Goal: Check status: Check status

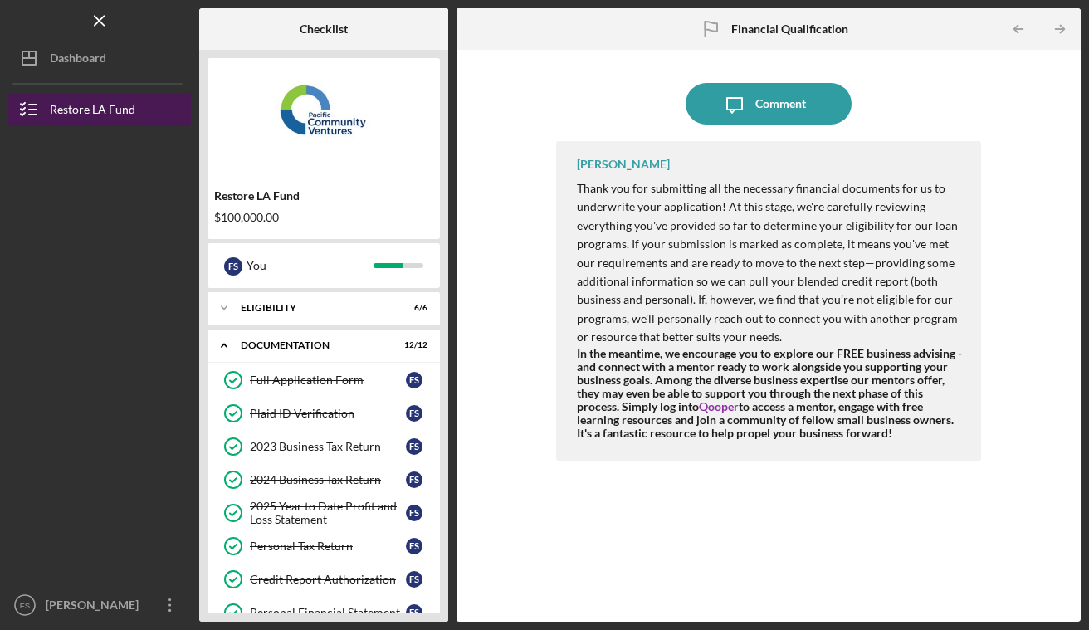
scroll to position [347, 0]
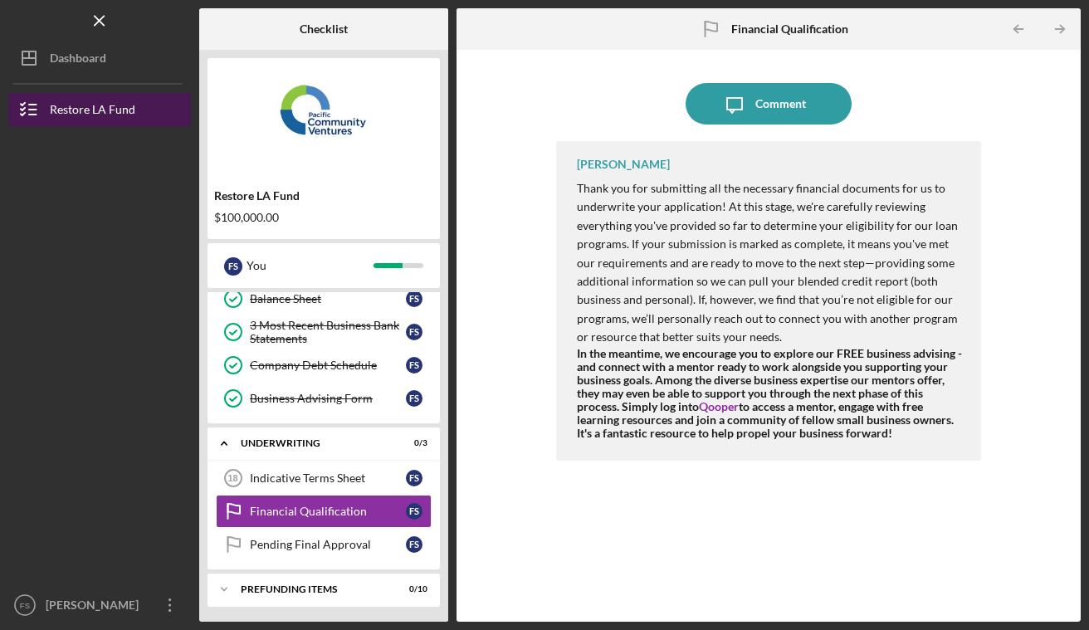
click at [129, 116] on div "Restore LA Fund" at bounding box center [92, 111] width 85 height 37
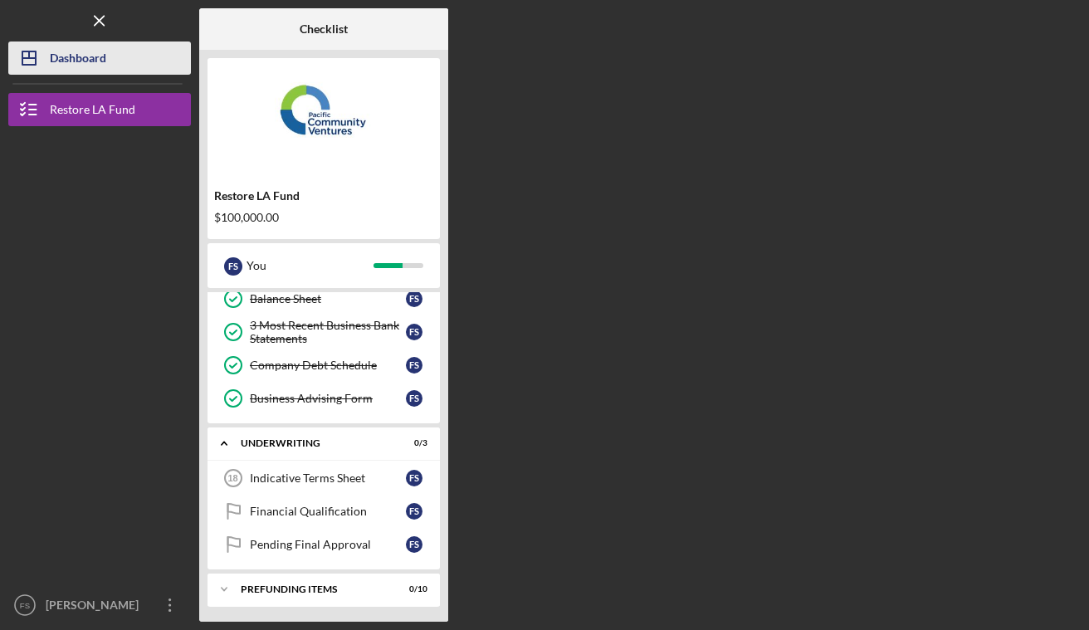
click at [72, 71] on div "Dashboard" at bounding box center [78, 60] width 56 height 37
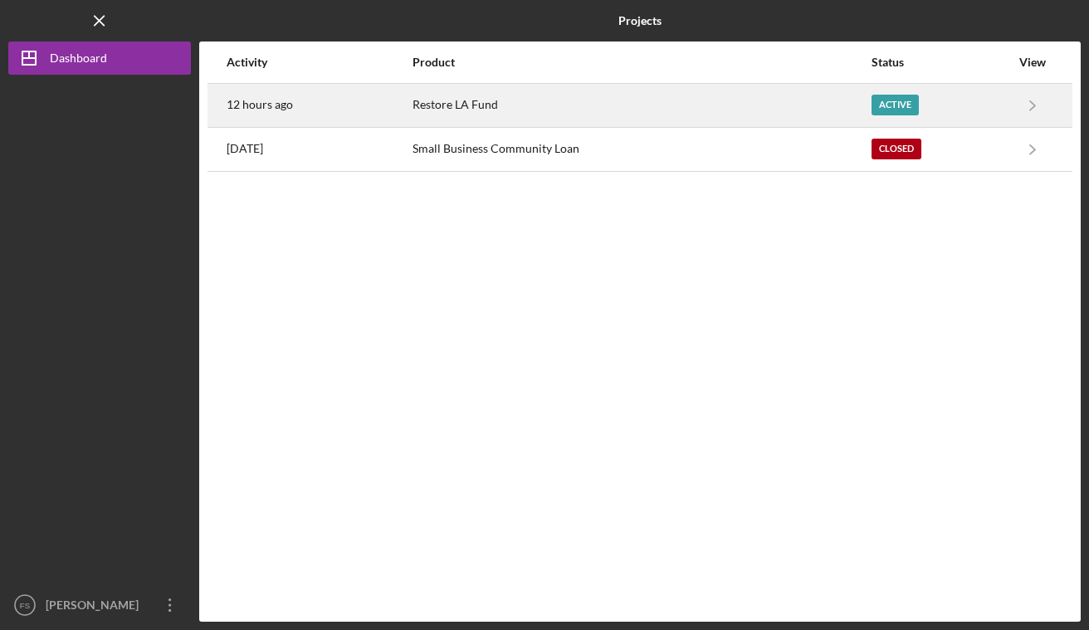
click at [456, 105] on div "Restore LA Fund" at bounding box center [641, 106] width 457 height 42
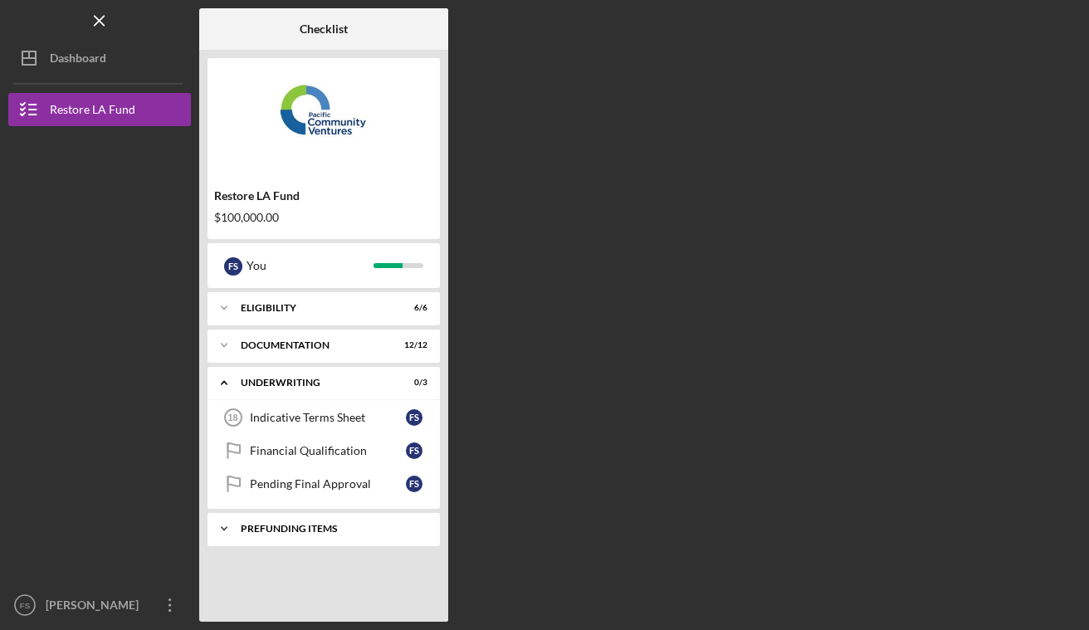
click at [310, 534] on div "Icon/Expander Prefunding Items 0 / 10" at bounding box center [324, 528] width 232 height 33
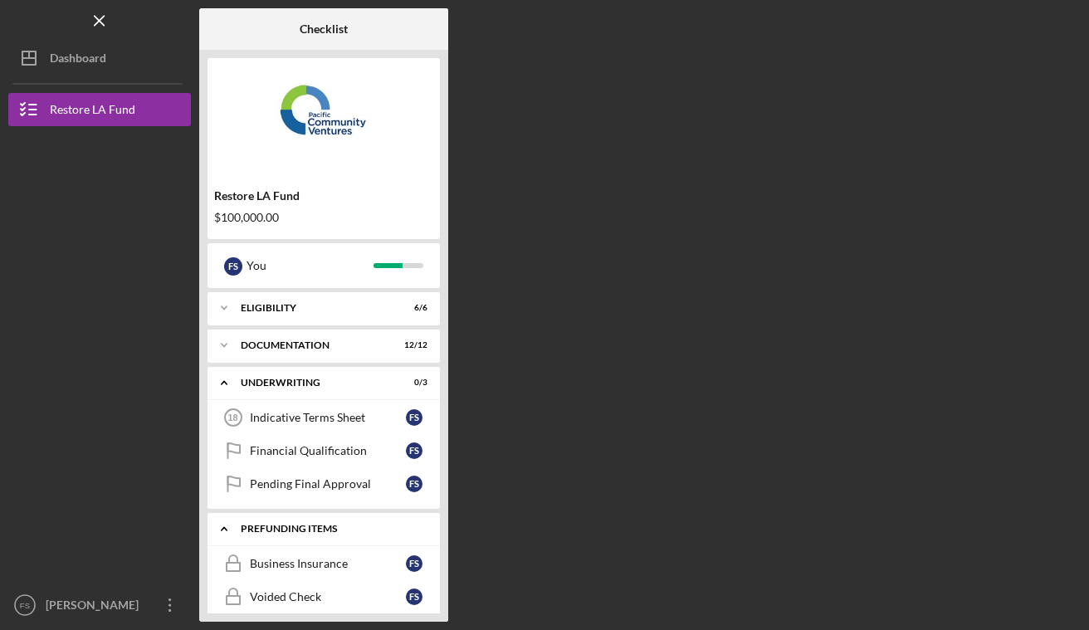
scroll to position [282, 0]
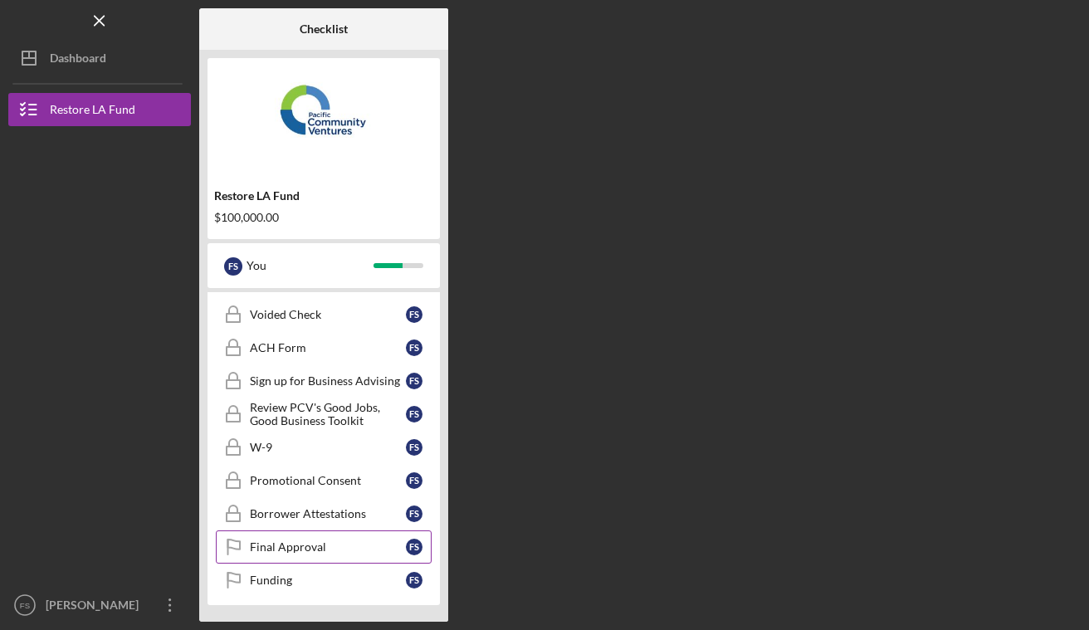
click at [342, 540] on link "Final Approval Final Approval F S" at bounding box center [324, 546] width 216 height 33
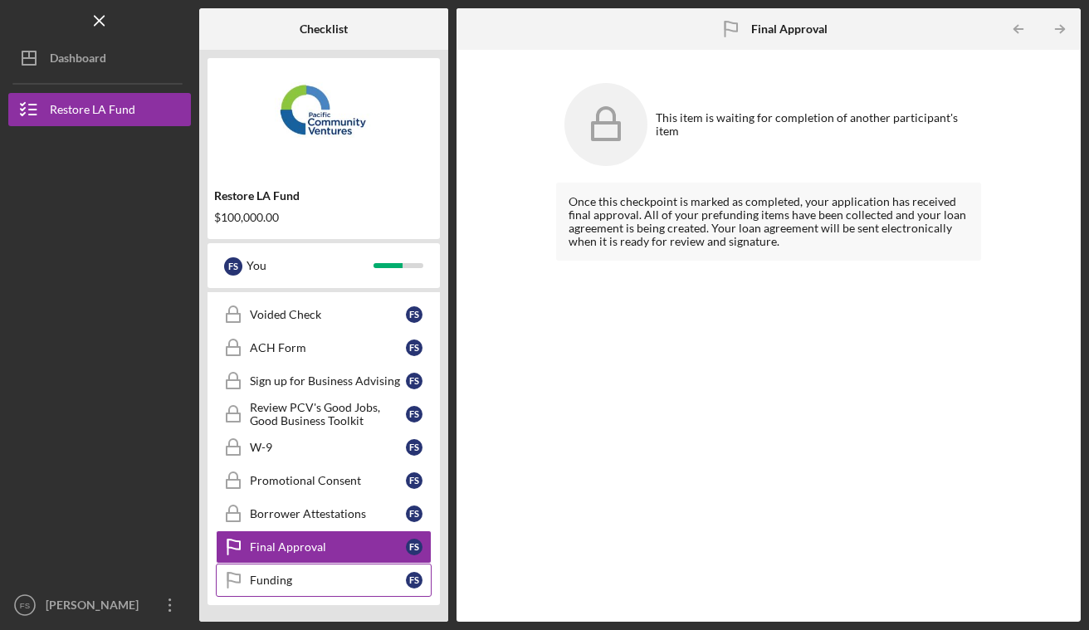
click at [271, 573] on link "Funding Funding F S" at bounding box center [324, 580] width 216 height 33
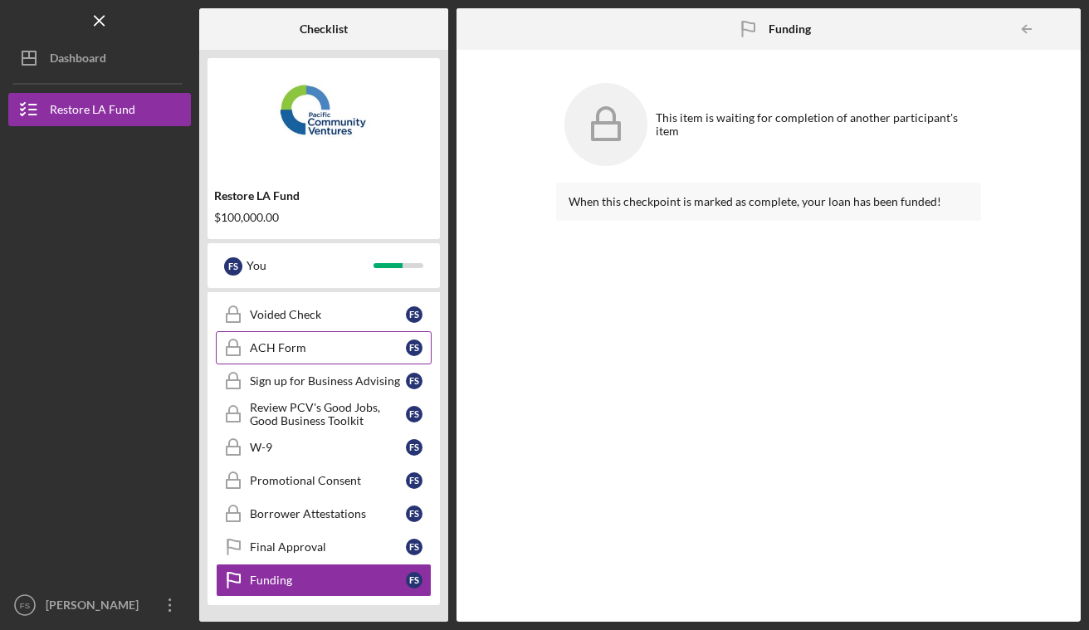
click at [292, 349] on div "ACH Form" at bounding box center [328, 347] width 156 height 13
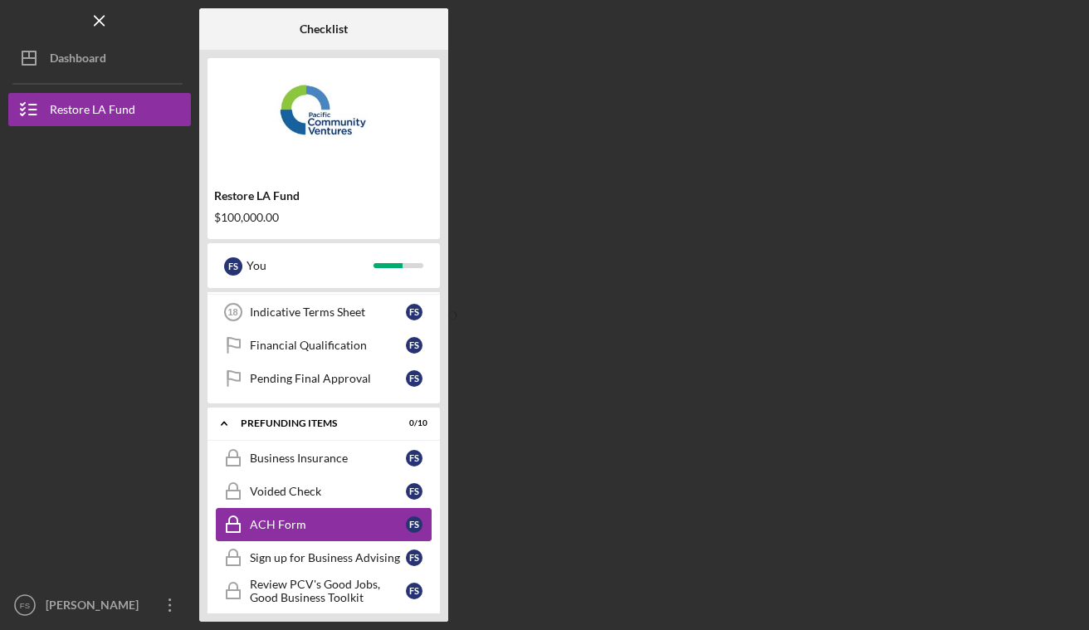
scroll to position [83, 0]
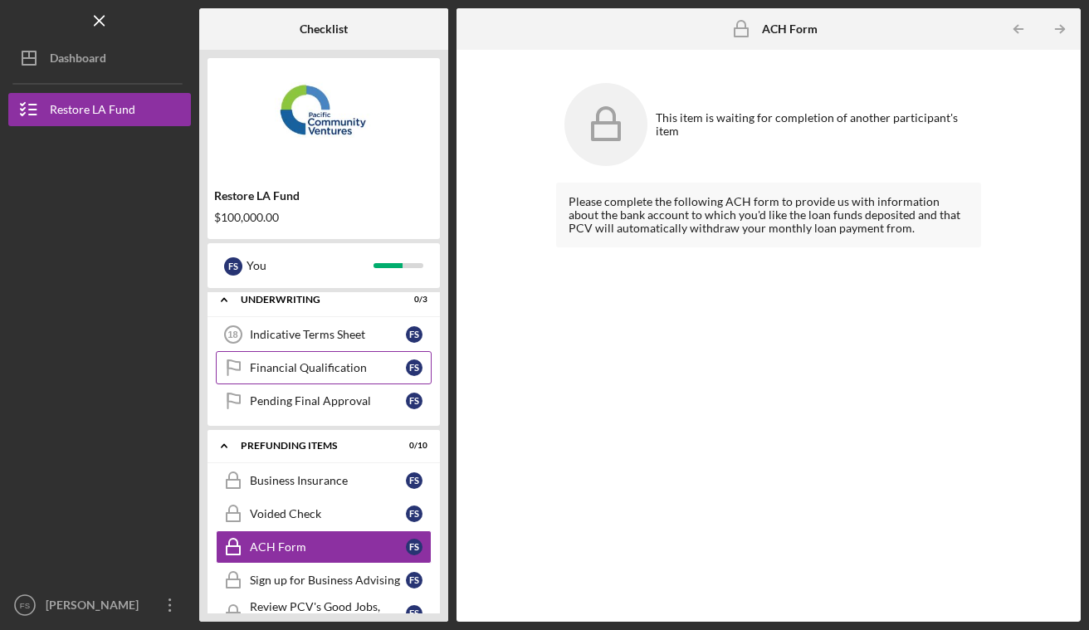
click at [342, 369] on div "Financial Qualification" at bounding box center [328, 367] width 156 height 13
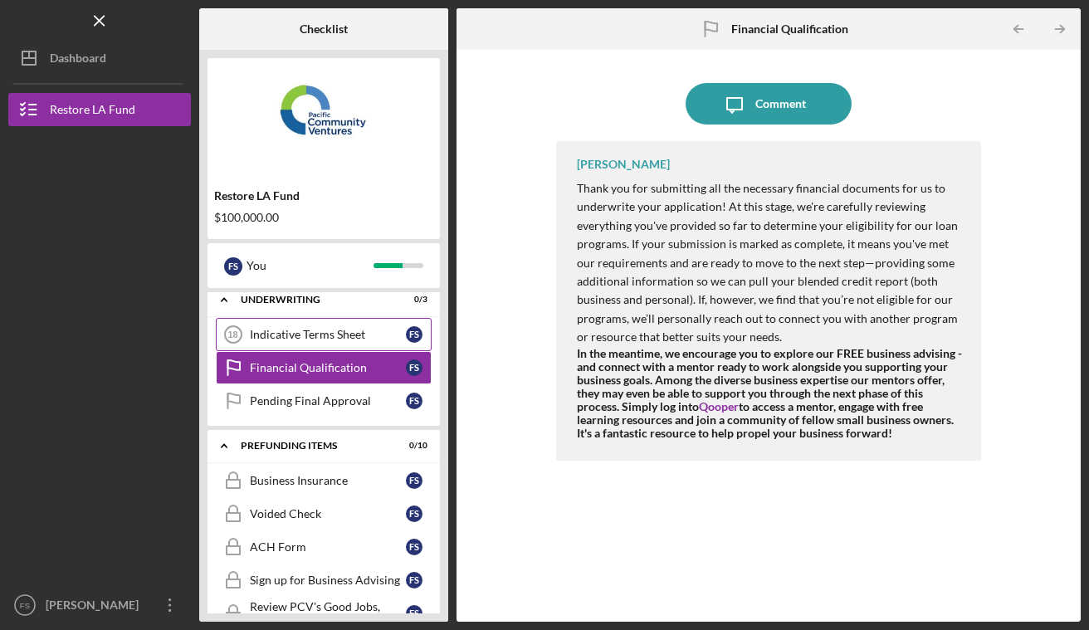
click at [350, 328] on div "Indicative Terms Sheet" at bounding box center [328, 334] width 156 height 13
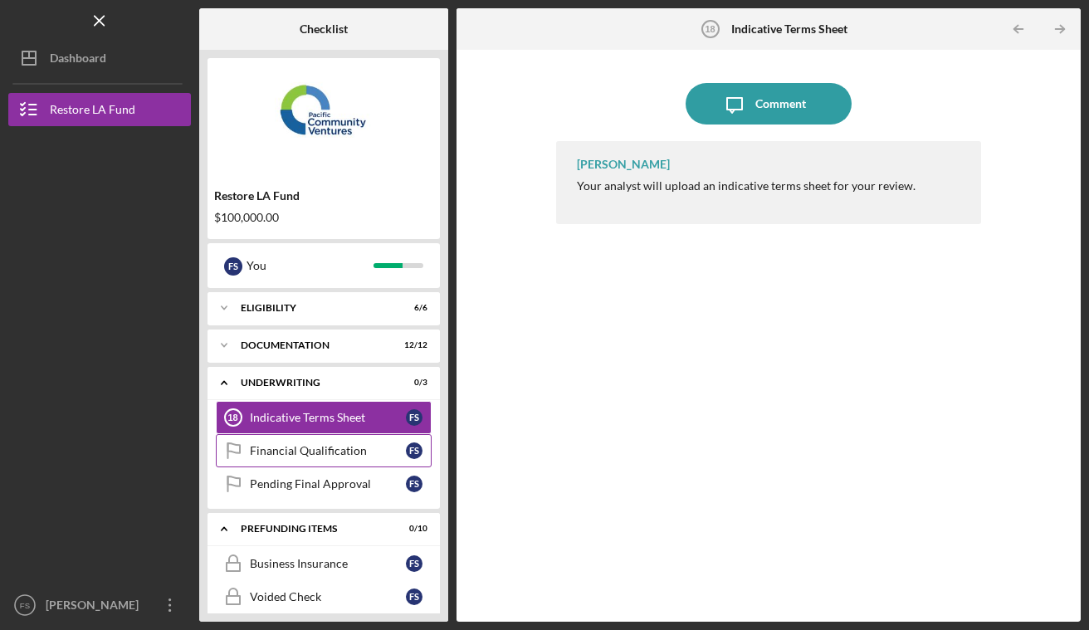
click at [298, 442] on link "Financial Qualification Financial Qualification F S" at bounding box center [324, 450] width 216 height 33
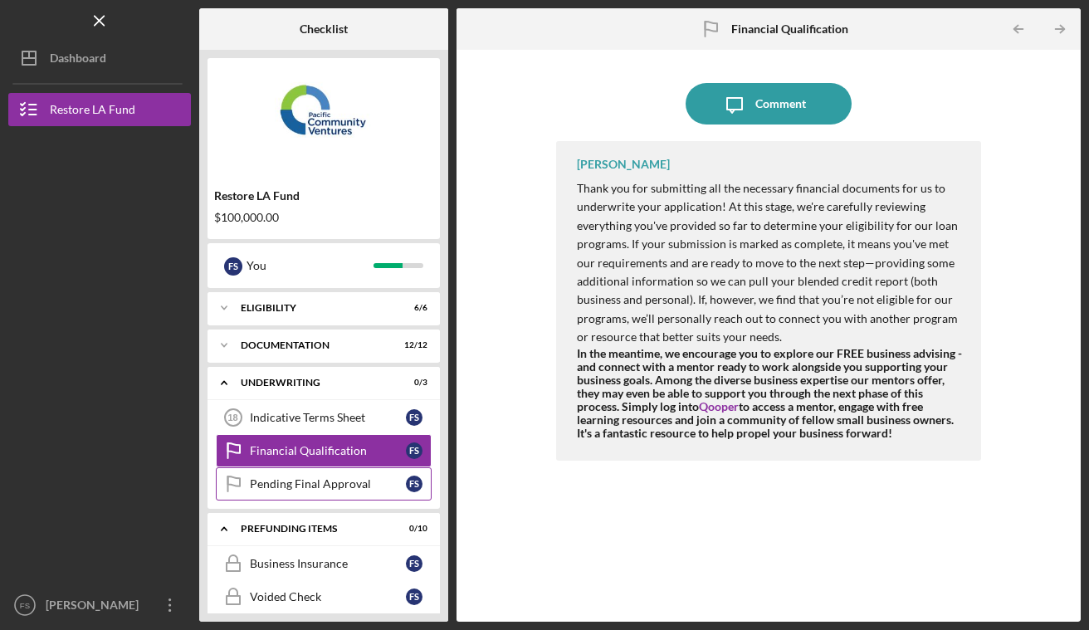
click at [297, 496] on link "Pending Final Approval Pending Final Approval F S" at bounding box center [324, 483] width 216 height 33
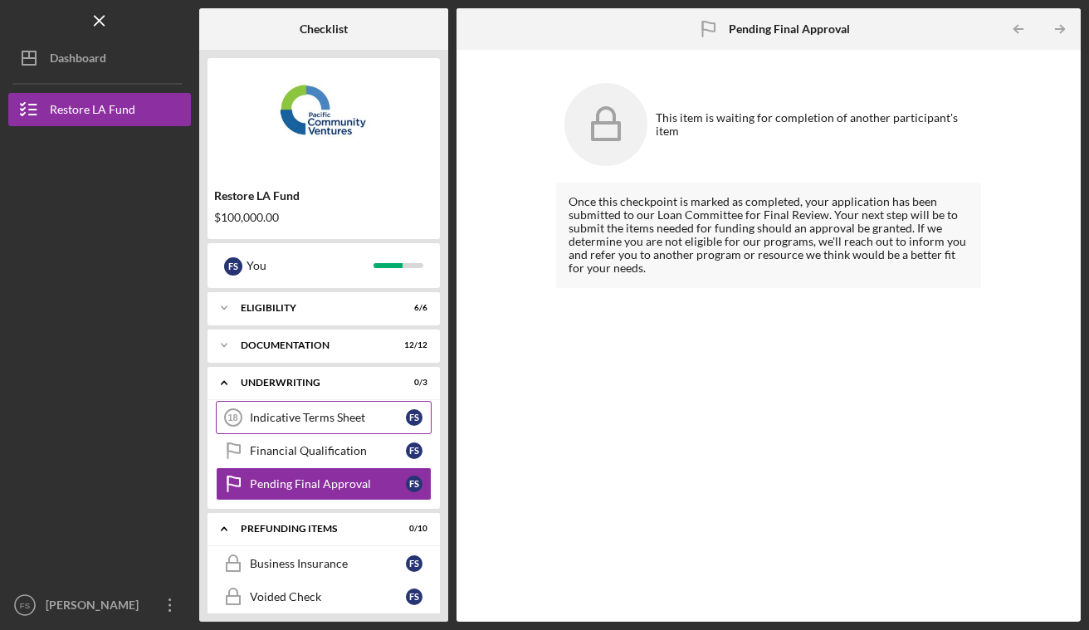
click at [339, 418] on div "Indicative Terms Sheet" at bounding box center [328, 417] width 156 height 13
